Goal: Task Accomplishment & Management: Manage account settings

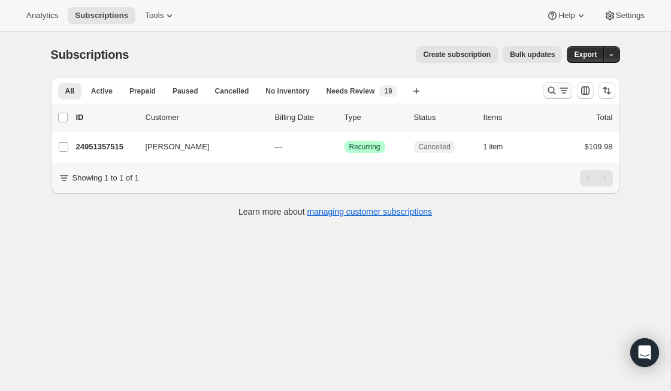
click at [551, 92] on icon "Search and filter results" at bounding box center [552, 90] width 12 height 12
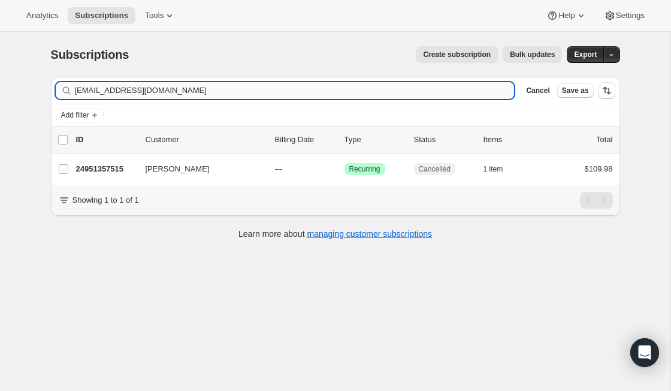
click at [246, 87] on input "[EMAIL_ADDRESS][DOMAIN_NAME]" at bounding box center [295, 90] width 440 height 17
click at [347, 96] on input "[EMAIL_ADDRESS][DOMAIN_NAME]" at bounding box center [284, 90] width 418 height 17
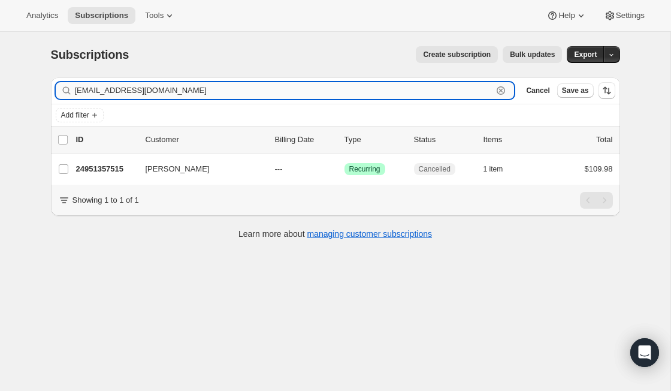
click at [347, 96] on input "[EMAIL_ADDRESS][DOMAIN_NAME]" at bounding box center [284, 90] width 418 height 17
paste input "[EMAIL_ADDRESS]"
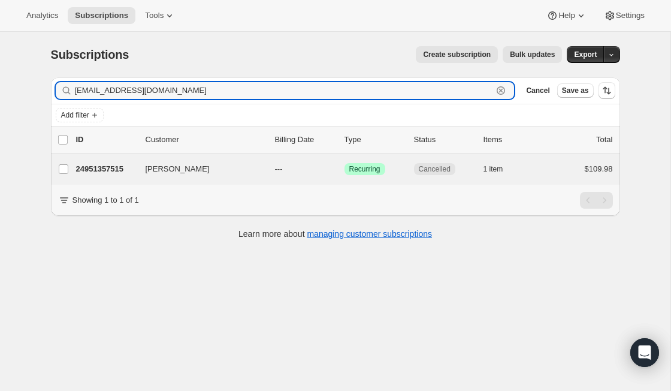
type input "[EMAIL_ADDRESS][DOMAIN_NAME]"
click at [117, 169] on p "19623182411" at bounding box center [106, 169] width 60 height 12
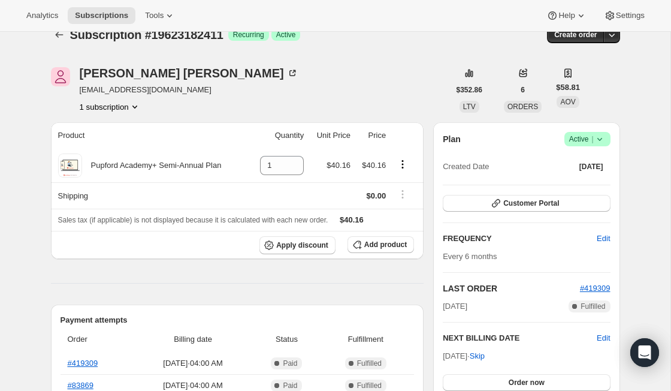
scroll to position [16, 0]
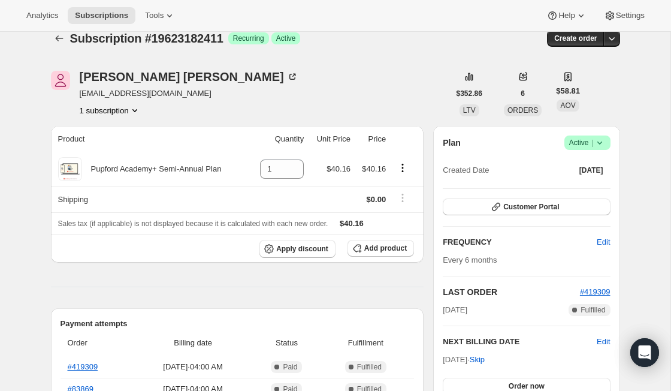
click at [605, 150] on div "Plan Success Active | Created Date [DATE]" at bounding box center [526, 156] width 167 height 43
click at [604, 144] on icon at bounding box center [600, 143] width 12 height 12
click at [595, 183] on span "Cancel subscription" at bounding box center [583, 186] width 68 height 9
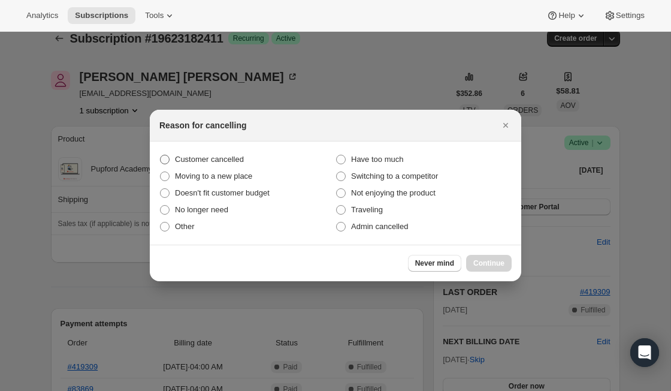
click at [234, 158] on span "Customer cancelled" at bounding box center [209, 159] width 69 height 9
click at [161, 155] on input "Customer cancelled" at bounding box center [160, 155] width 1 height 1
radio input "true"
click at [492, 259] on span "Continue" at bounding box center [488, 263] width 31 height 10
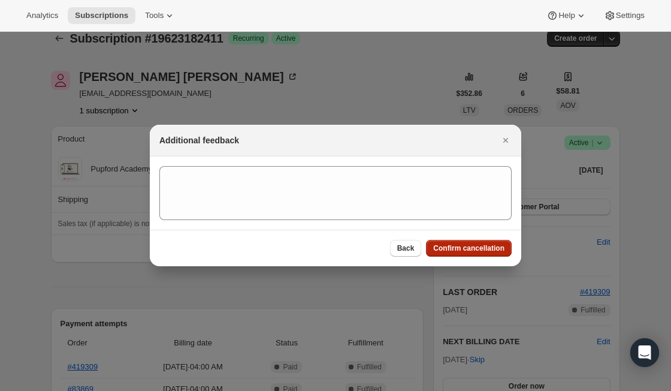
click at [488, 252] on span "Confirm cancellation" at bounding box center [468, 248] width 71 height 10
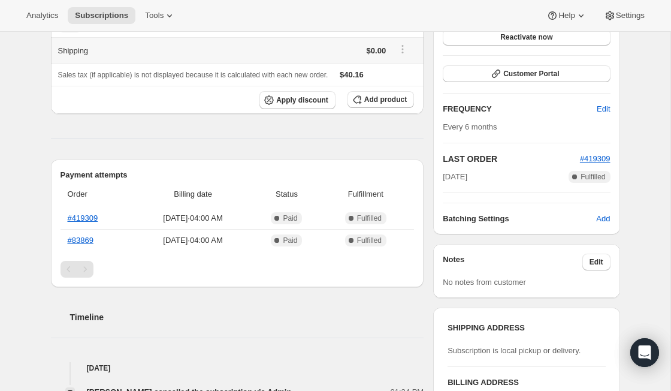
scroll to position [222, 0]
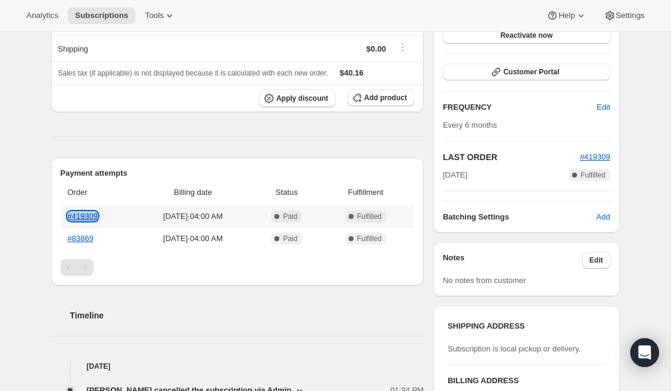
copy link "#419309"
